Goal: Share content

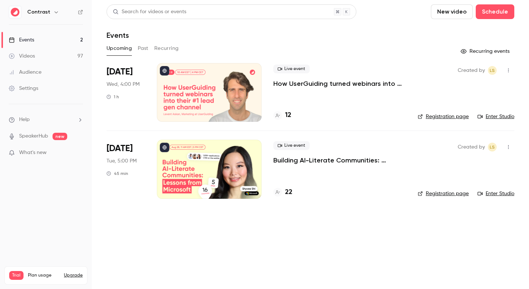
click at [283, 89] on div "Live event How UserGuiding turned webinars into their #1 lead gen channel 12" at bounding box center [339, 92] width 133 height 59
click at [285, 80] on p "How UserGuiding turned webinars into their #1 lead gen channel" at bounding box center [339, 83] width 133 height 9
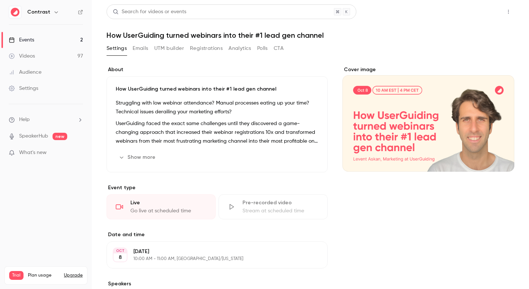
click at [477, 13] on button "Share" at bounding box center [482, 11] width 29 height 15
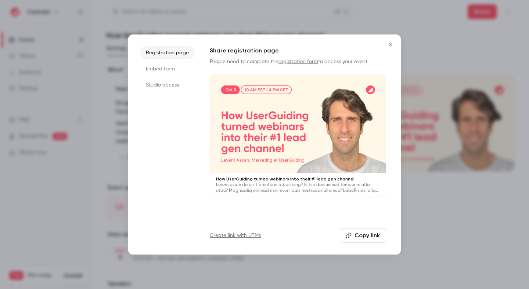
click at [273, 144] on div at bounding box center [298, 124] width 176 height 99
click at [269, 115] on div at bounding box center [298, 124] width 176 height 99
